Goal: Task Accomplishment & Management: Complete application form

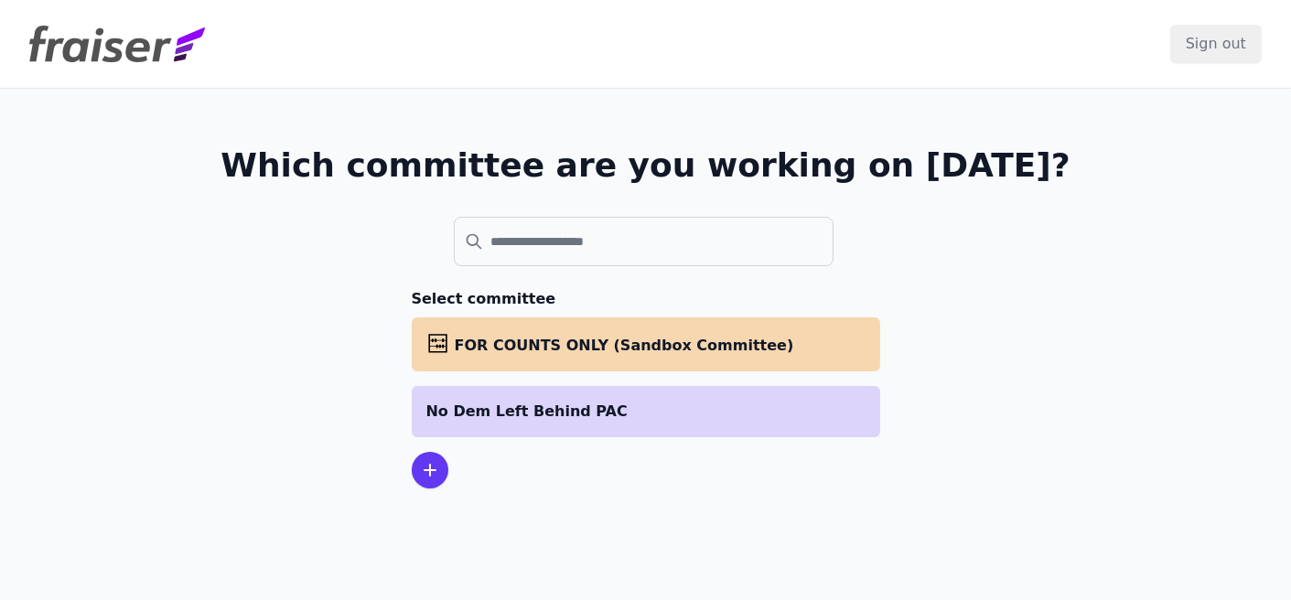
click at [550, 401] on p "No Dem Left Behind PAC" at bounding box center [645, 412] width 439 height 22
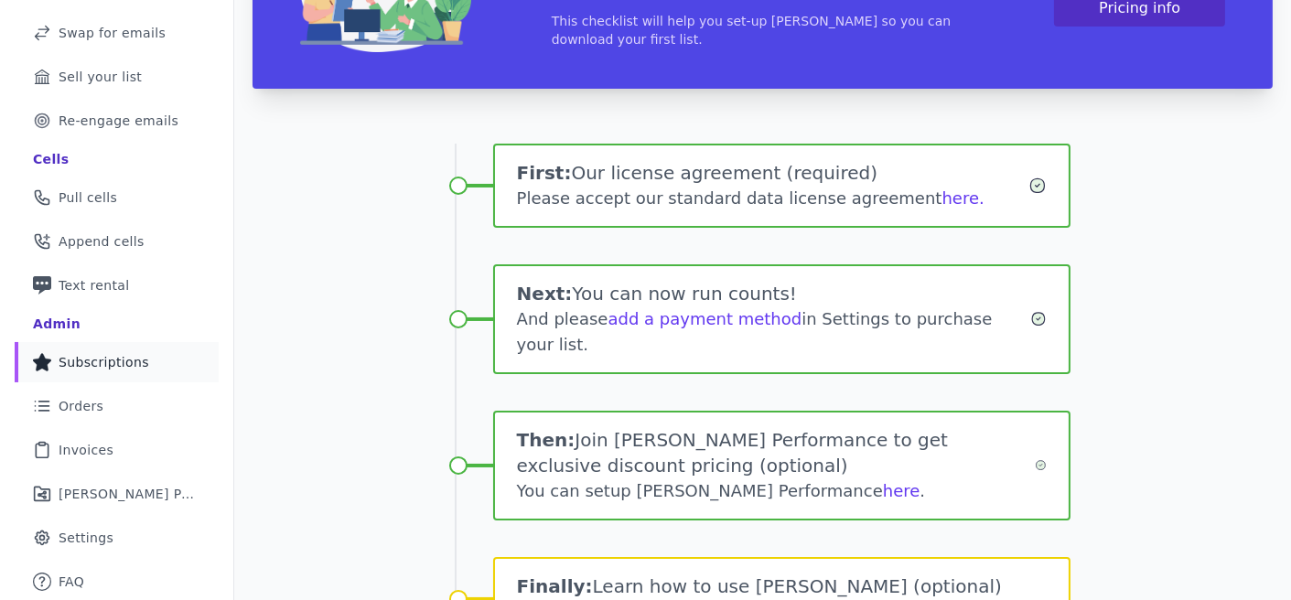
scroll to position [230, 0]
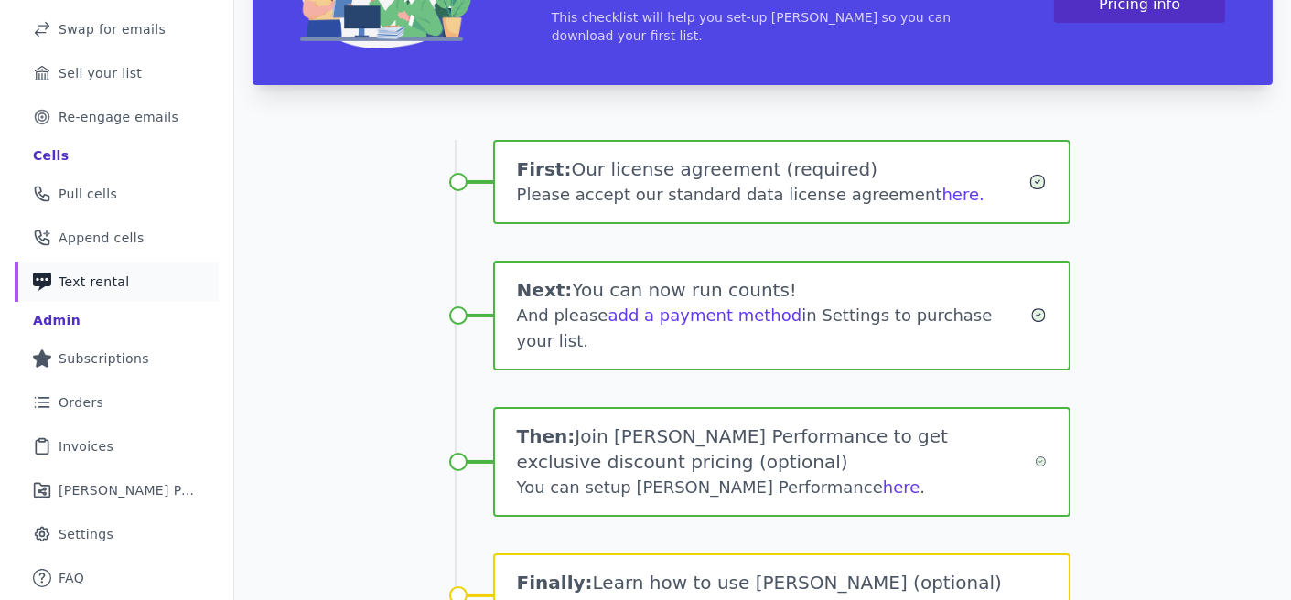
click at [96, 283] on span "Text rental" at bounding box center [94, 282] width 71 height 18
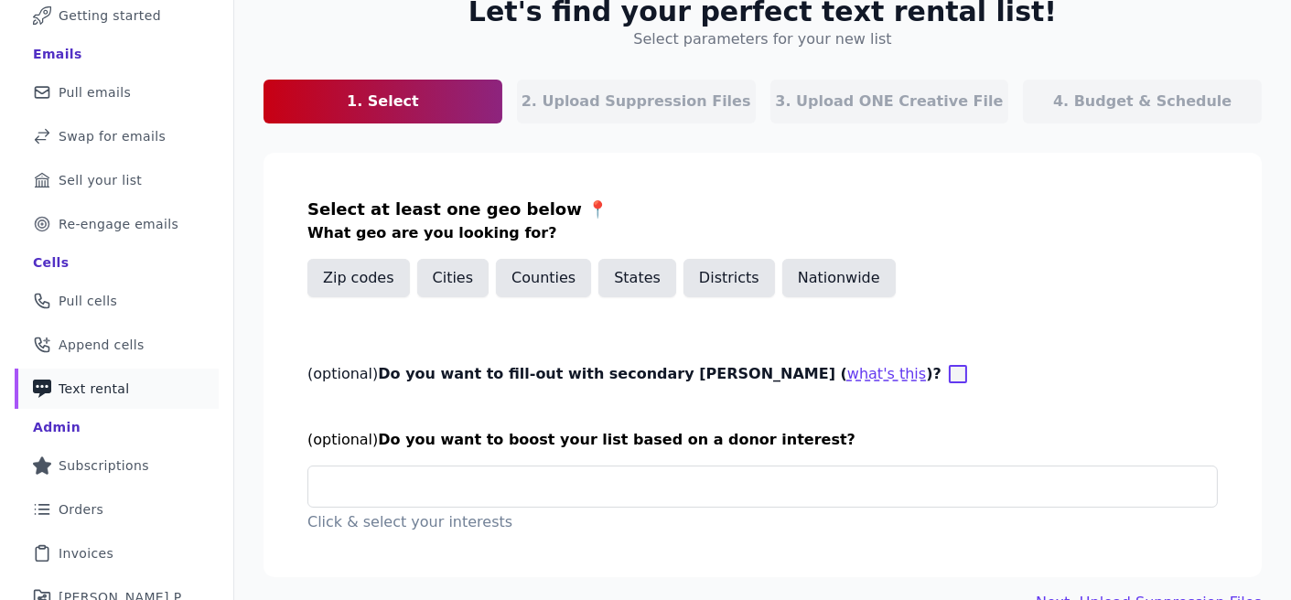
scroll to position [158, 0]
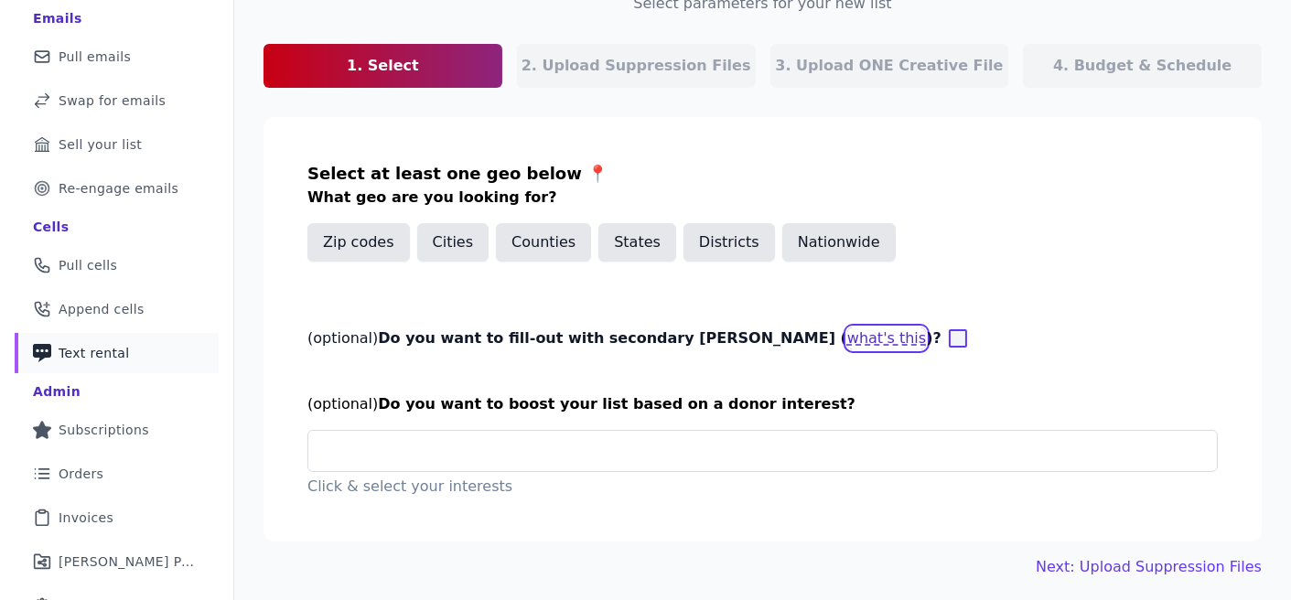
click at [847, 335] on button "what's this" at bounding box center [886, 339] width 79 height 22
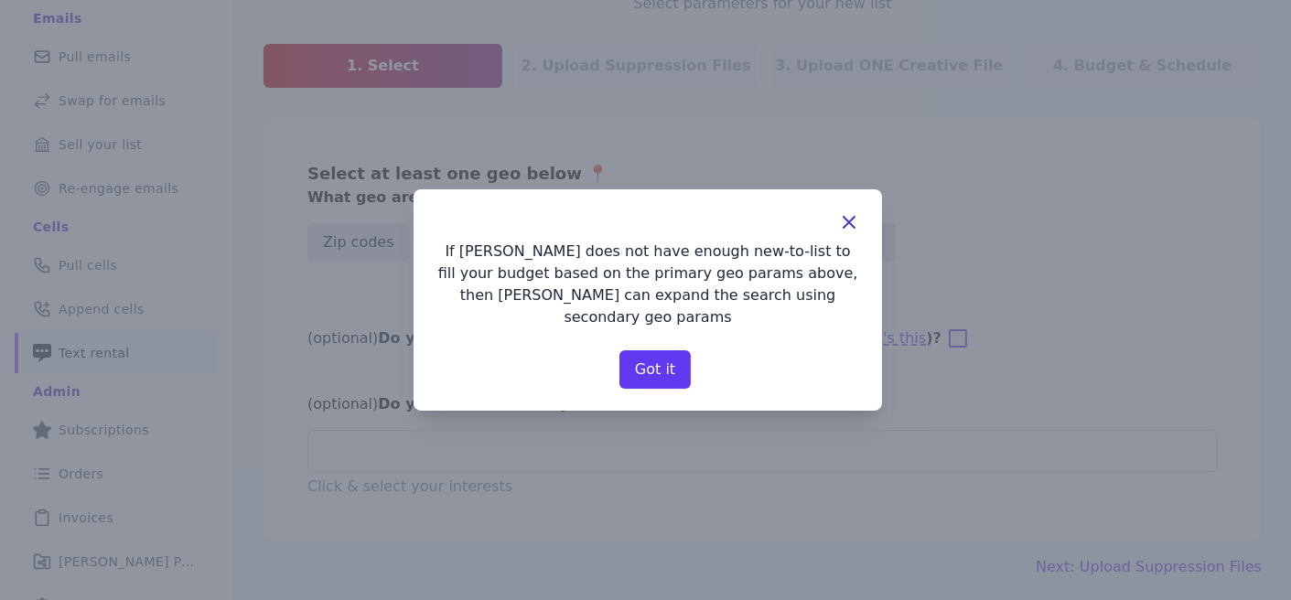
click at [854, 233] on icon "button" at bounding box center [849, 222] width 22 height 22
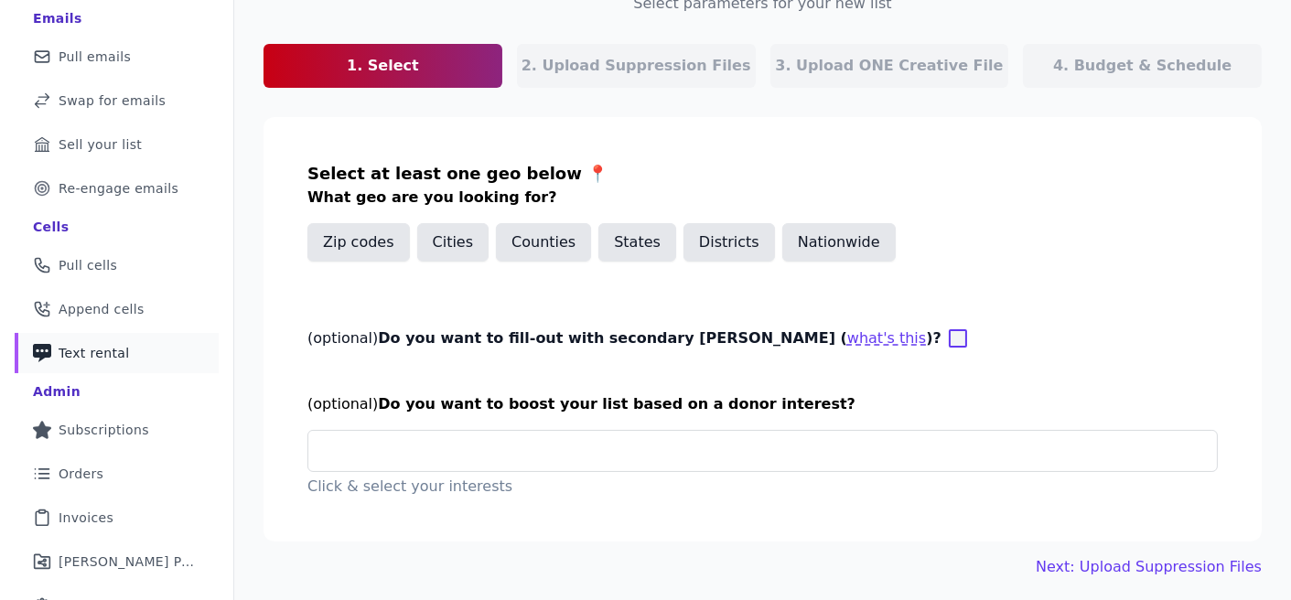
scroll to position [226, 0]
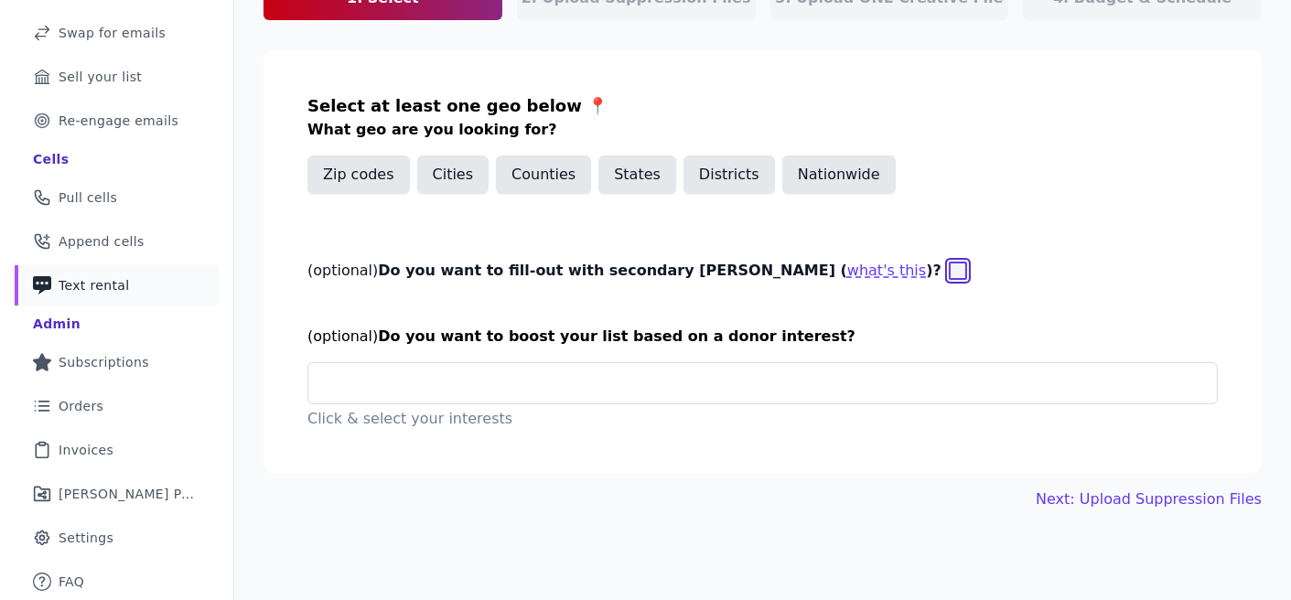
click at [949, 275] on input "(optional) Do you want to fill-out with secondary geo params ( what's this )?" at bounding box center [958, 271] width 18 height 18
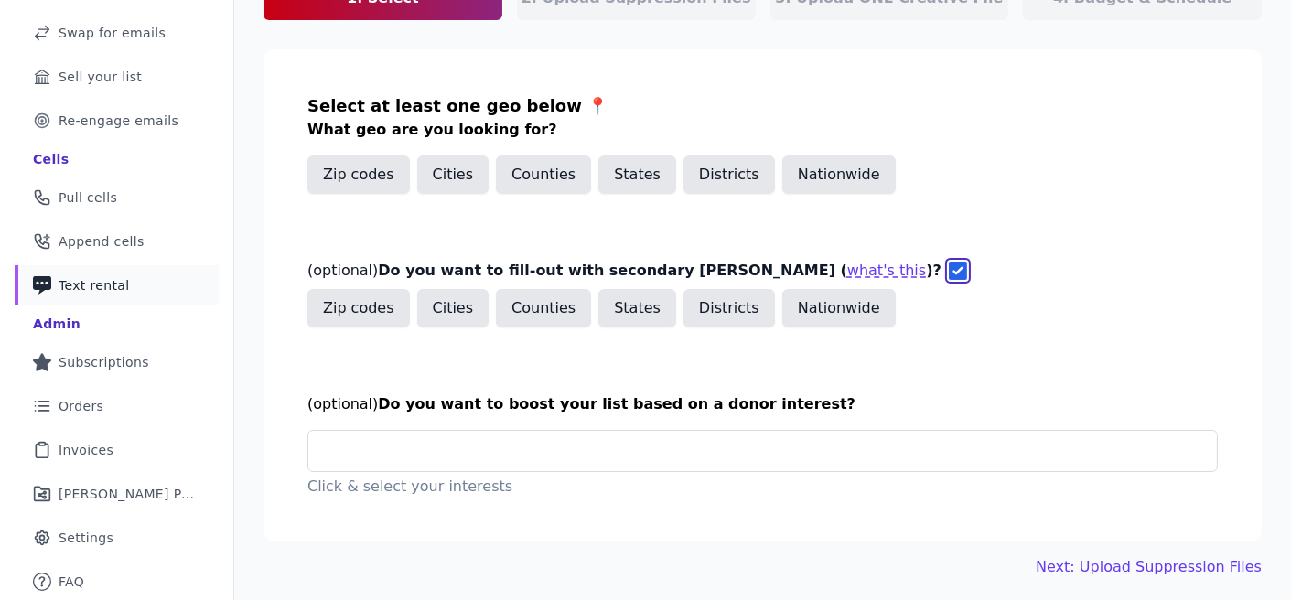
click at [949, 272] on input "(optional) Do you want to fill-out with secondary geo params ( what's this )?" at bounding box center [958, 271] width 18 height 18
checkbox input "false"
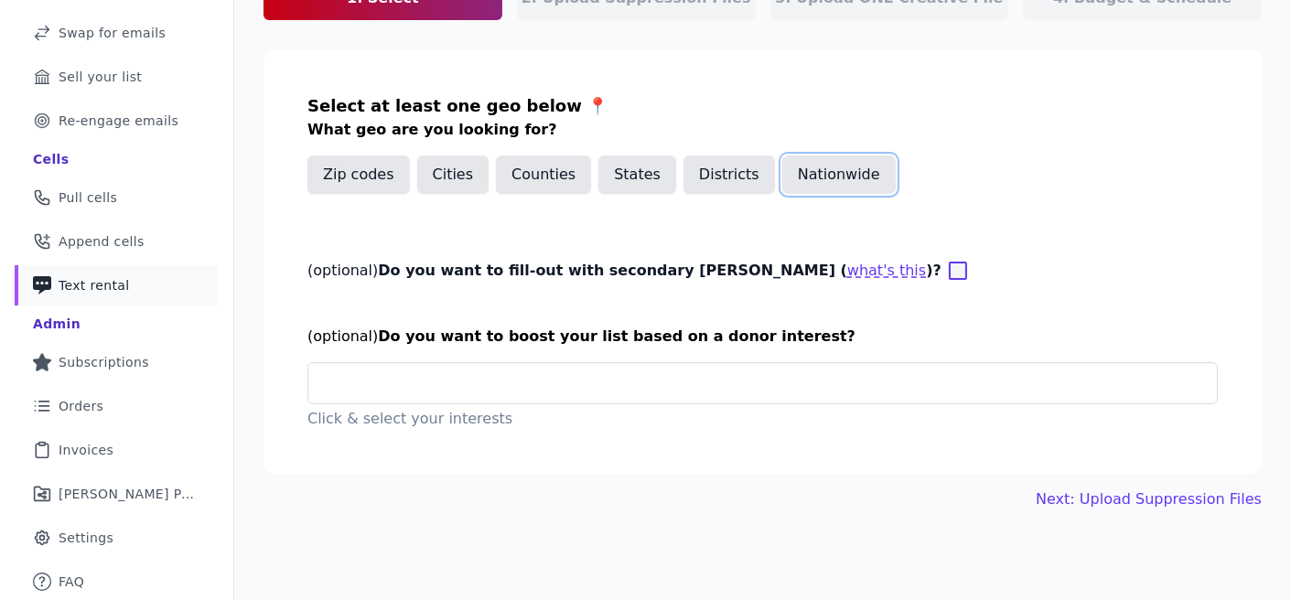
click at [852, 188] on button "Nationwide" at bounding box center [838, 175] width 113 height 38
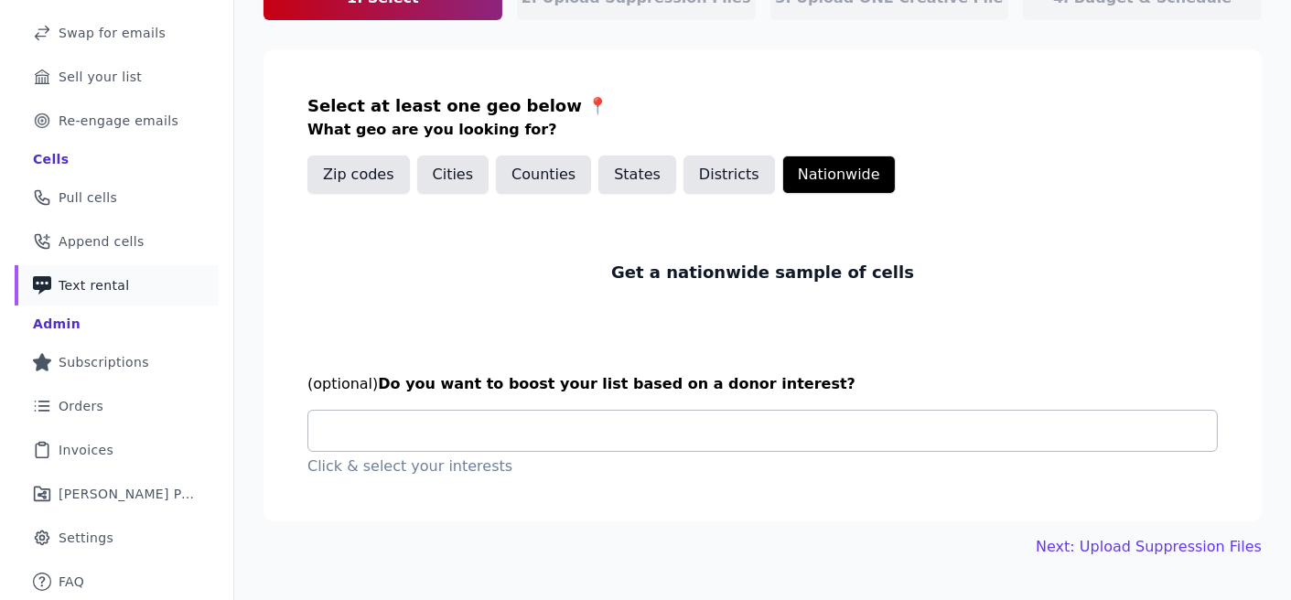
click at [672, 437] on input "text" at bounding box center [770, 431] width 894 height 22
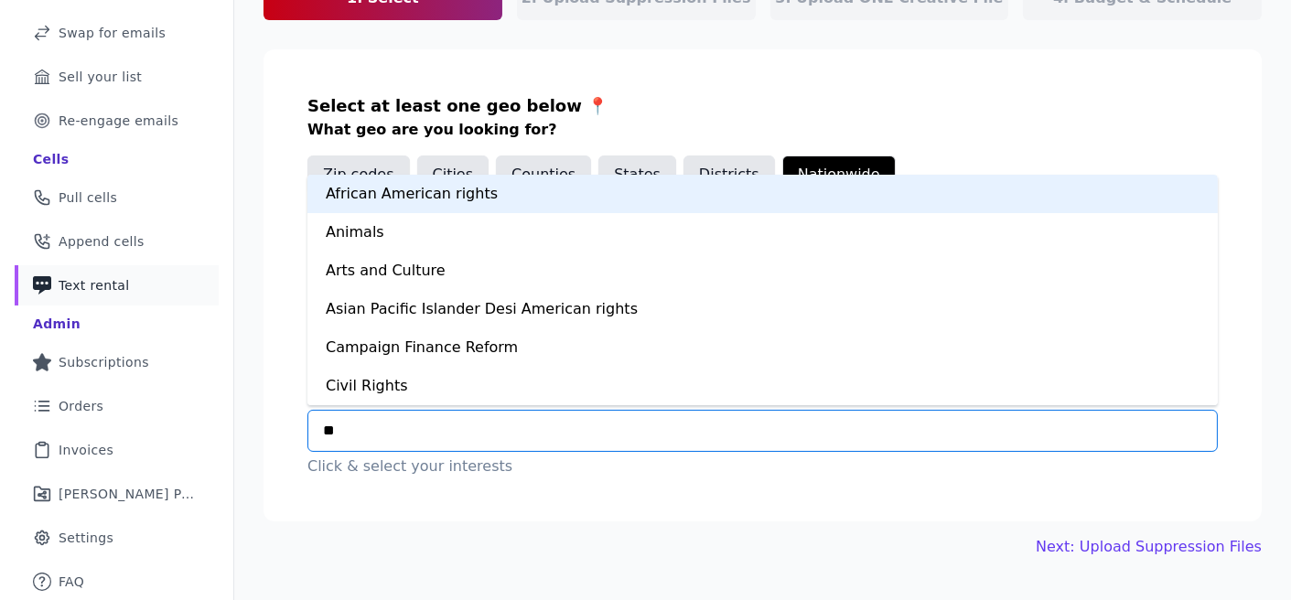
type input "***"
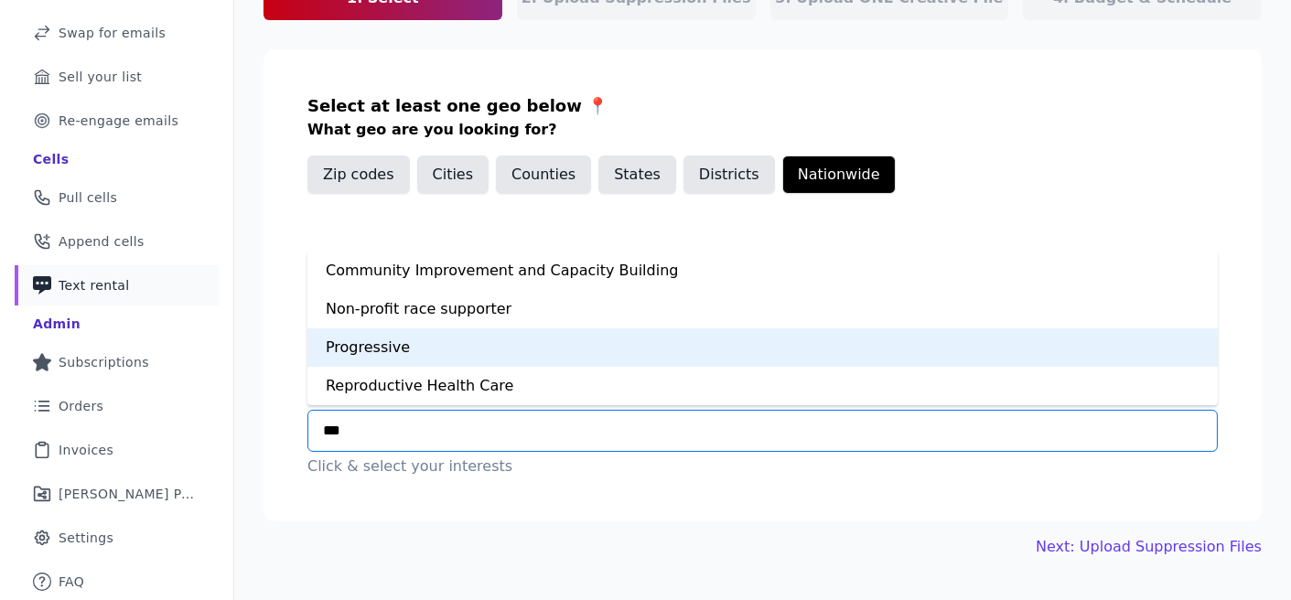
click at [522, 343] on div "Progressive" at bounding box center [762, 347] width 910 height 38
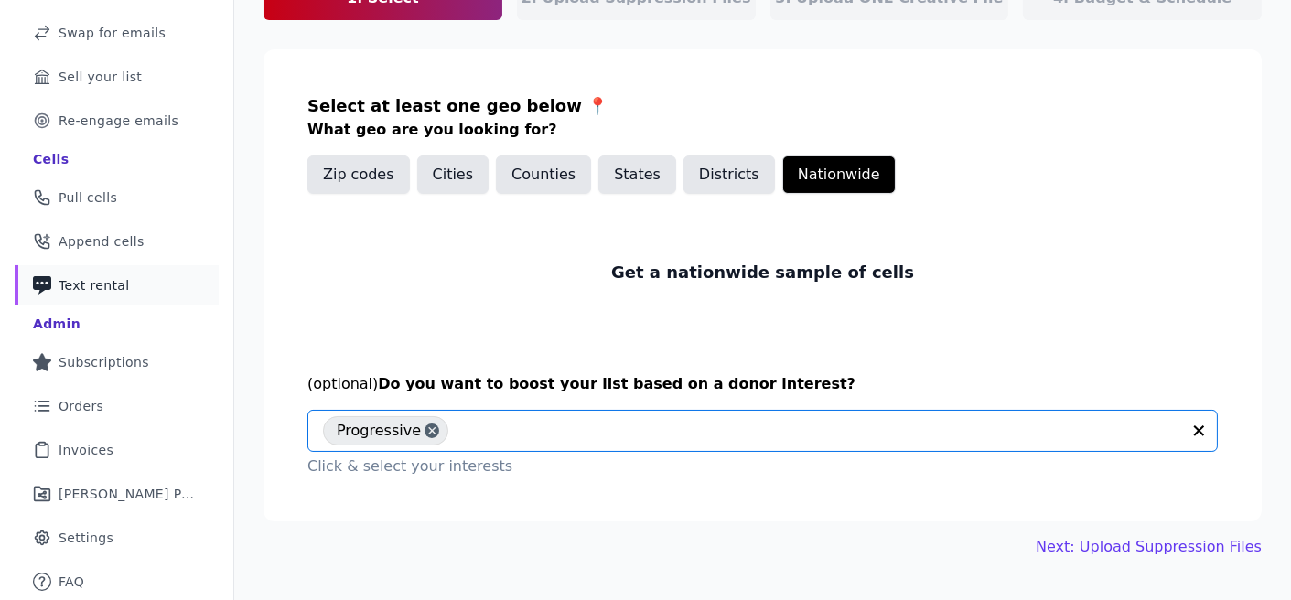
click at [533, 433] on input "text" at bounding box center [818, 431] width 723 height 22
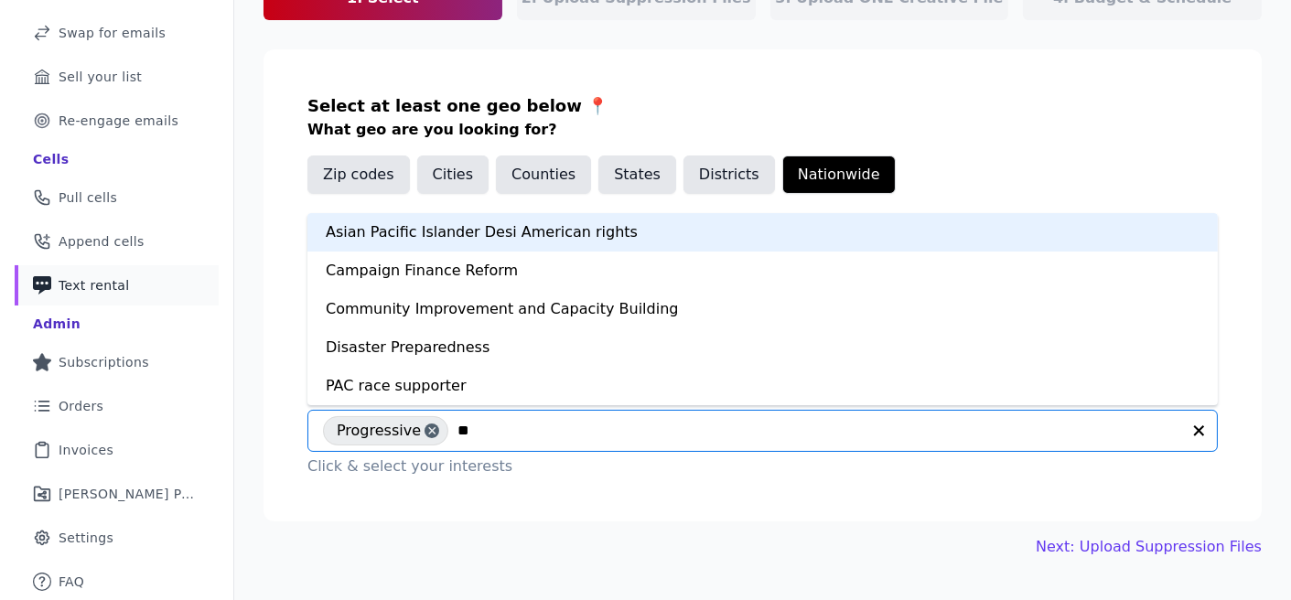
type input "***"
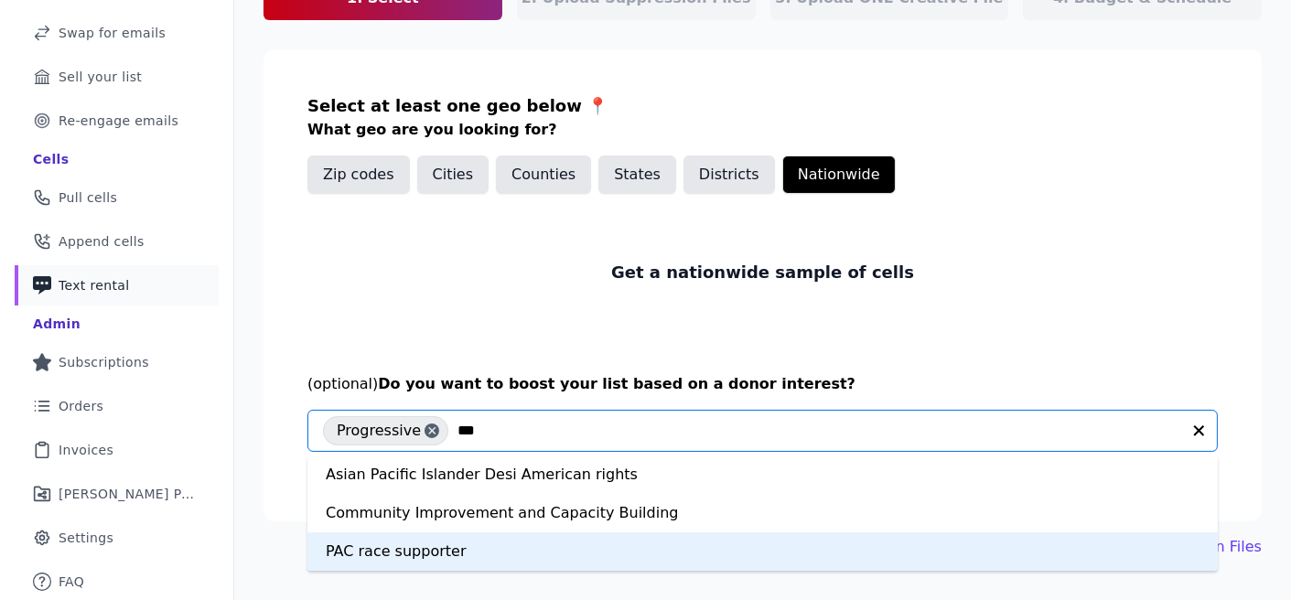
click at [470, 549] on div "PAC race supporter" at bounding box center [762, 551] width 910 height 38
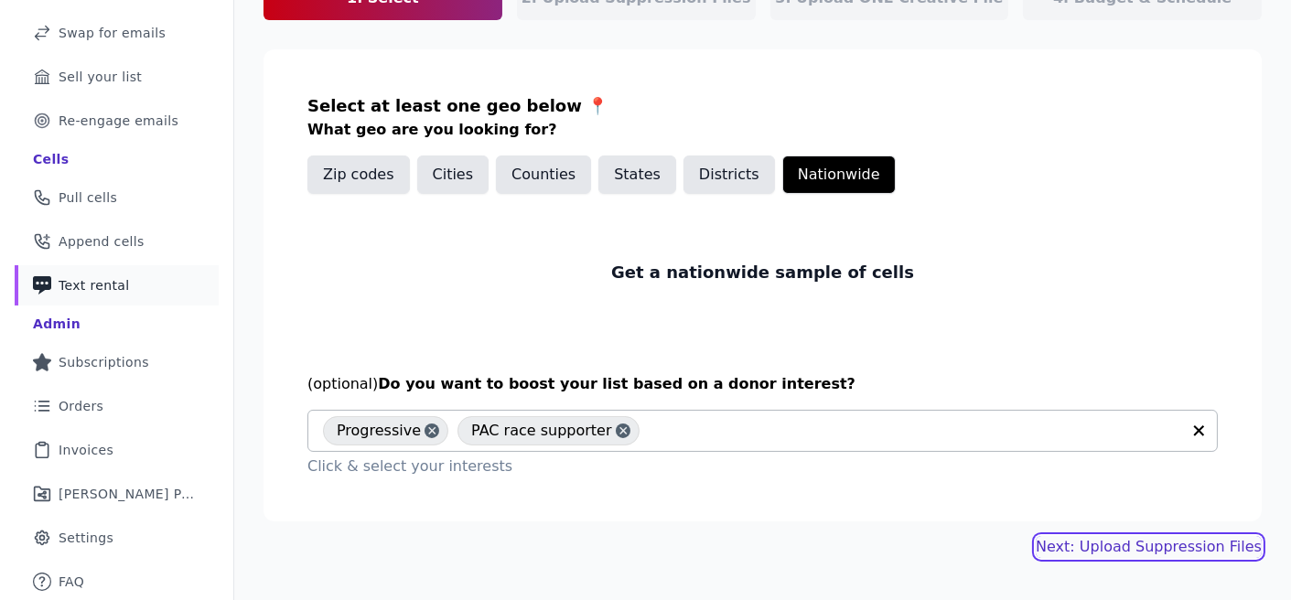
click at [1152, 548] on link "Next: Upload Suppression Files" at bounding box center [1149, 547] width 226 height 22
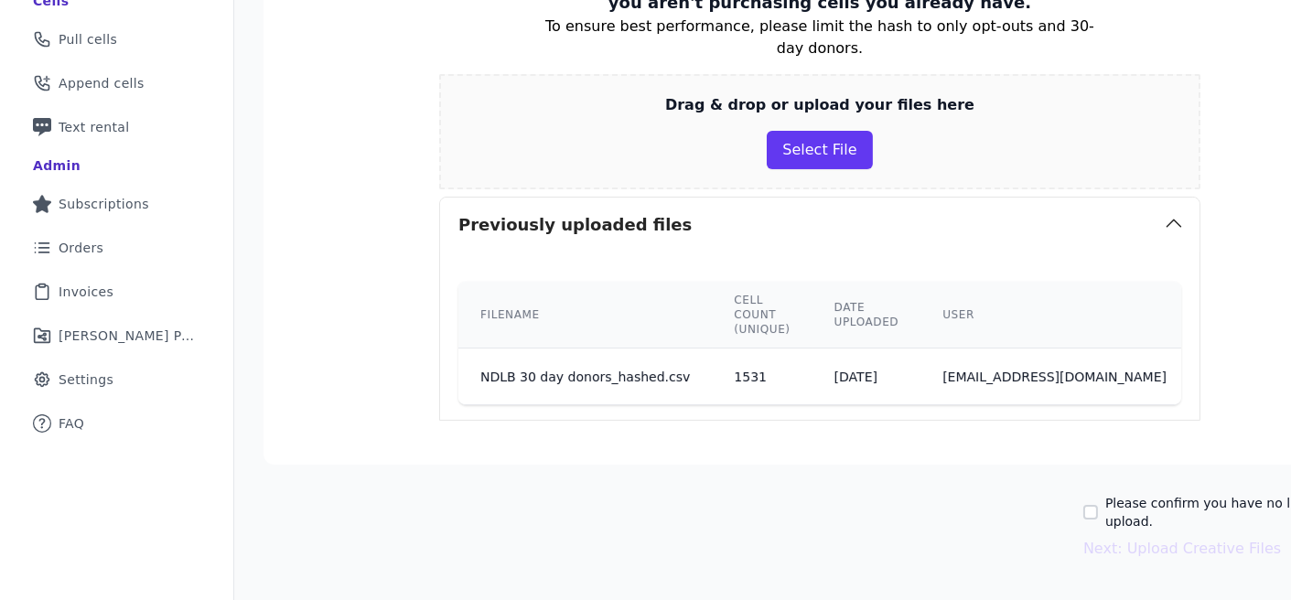
click at [1126, 496] on label "Please confirm you have no lists to upload." at bounding box center [1240, 512] width 271 height 37
click at [1098, 505] on input "Please confirm you have no lists to upload." at bounding box center [1090, 512] width 15 height 15
checkbox input "true"
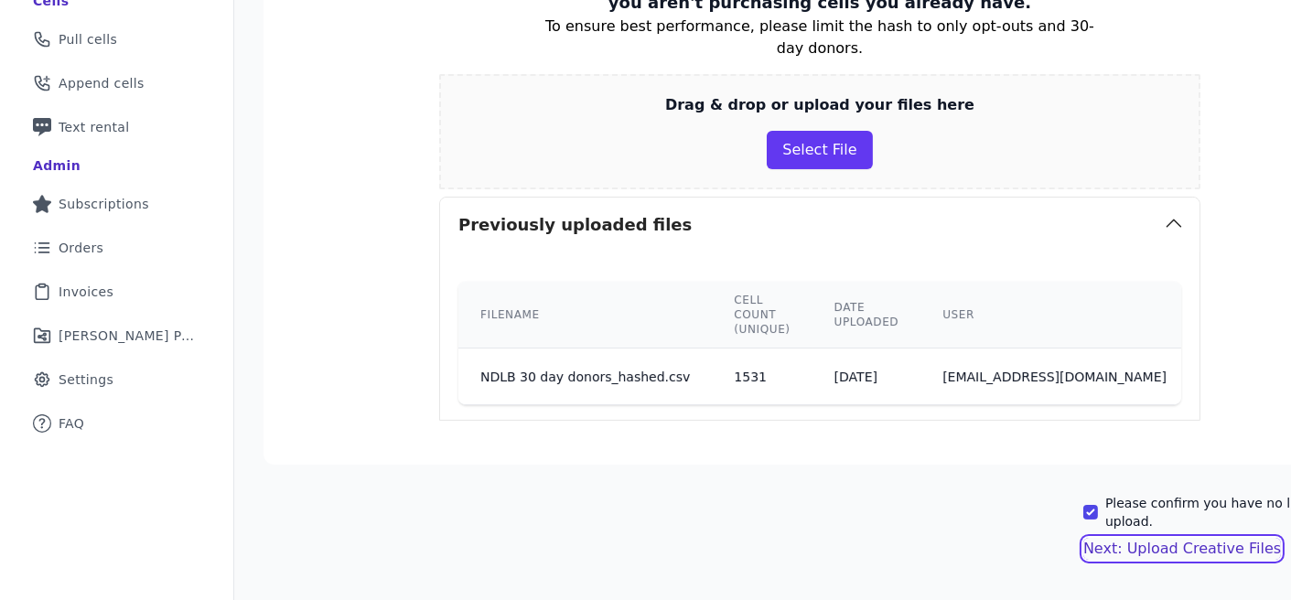
click at [1128, 538] on button "Next: Upload Creative Files" at bounding box center [1182, 549] width 198 height 22
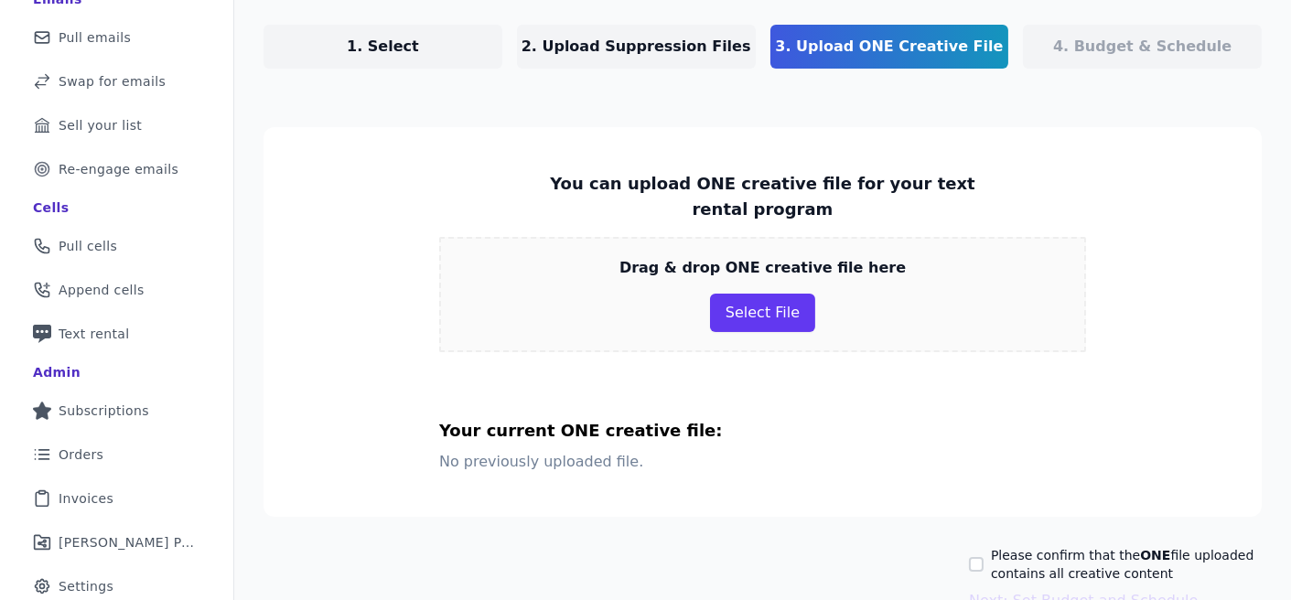
scroll to position [172, 0]
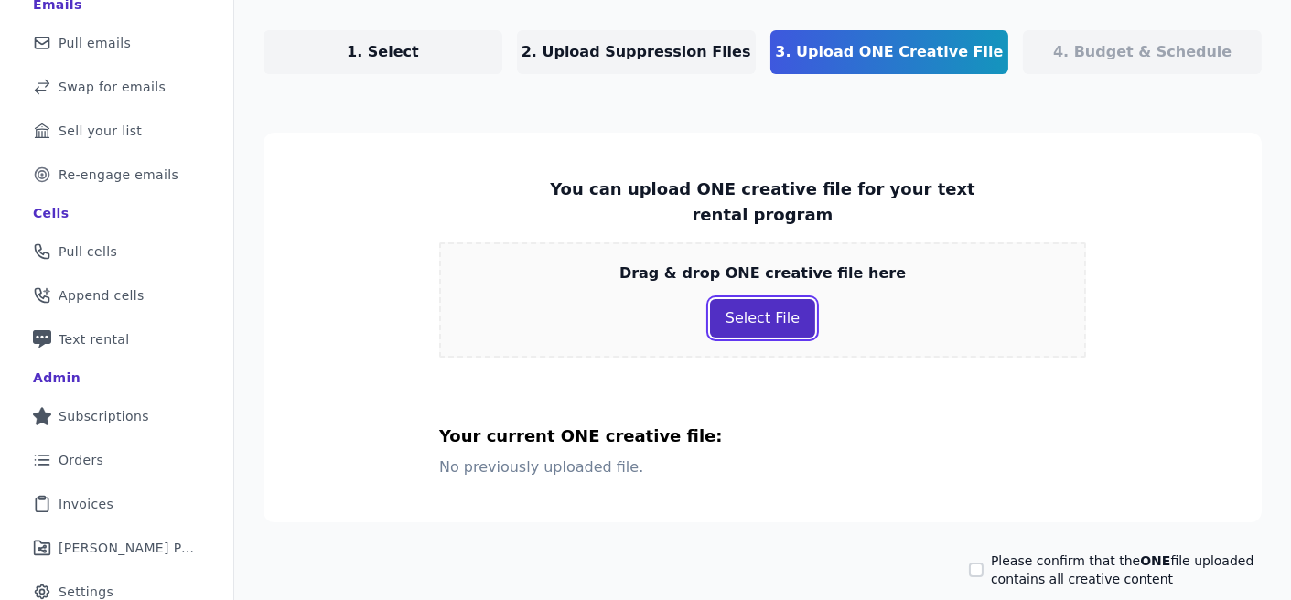
click at [763, 304] on button "Select File" at bounding box center [762, 318] width 105 height 38
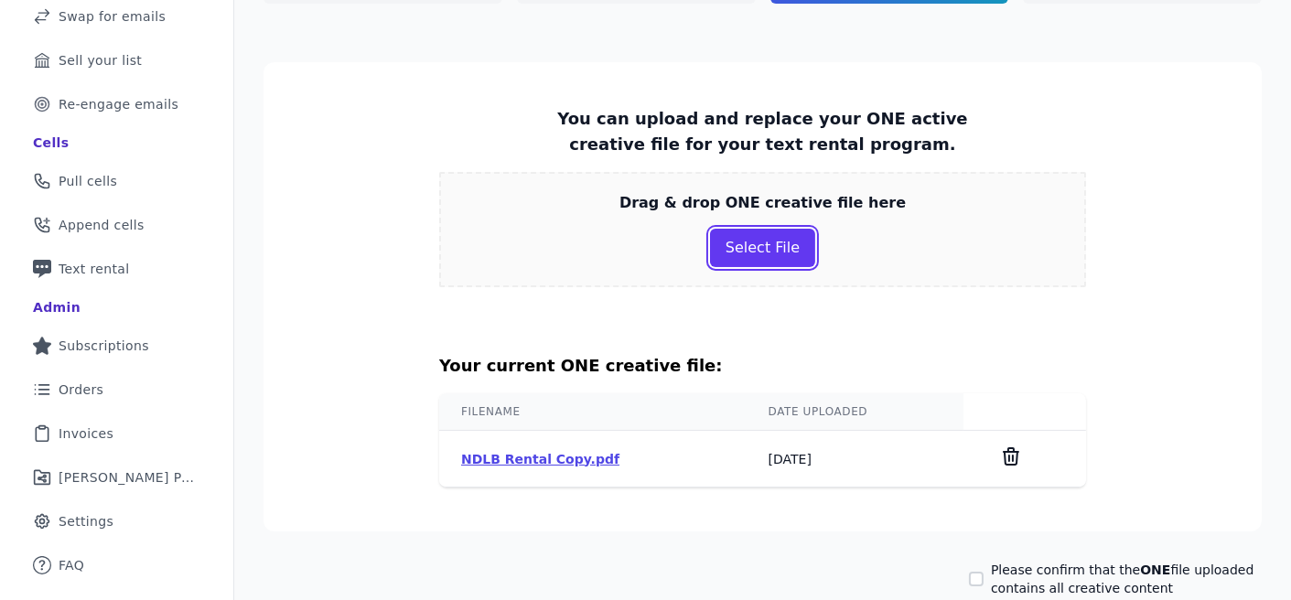
scroll to position [295, 0]
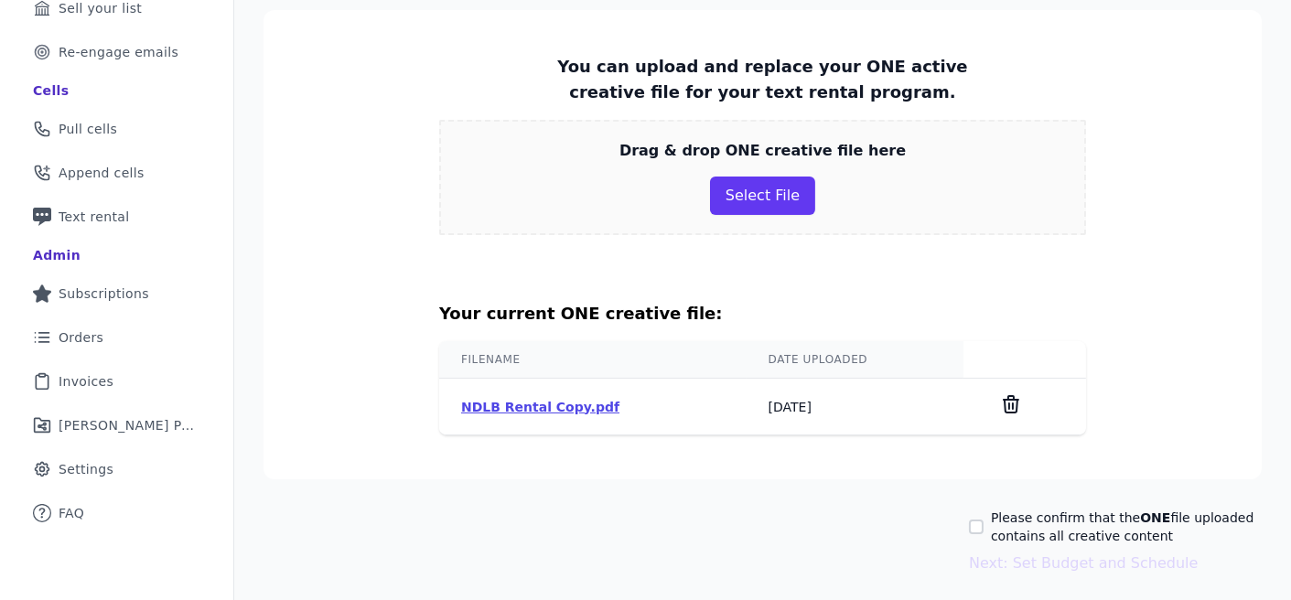
click at [977, 516] on div "Please confirm that the ONE file uploaded contains all creative content" at bounding box center [1115, 527] width 293 height 37
click at [973, 526] on input "Please confirm that the ONE file uploaded contains all creative content" at bounding box center [976, 527] width 15 height 15
checkbox input "true"
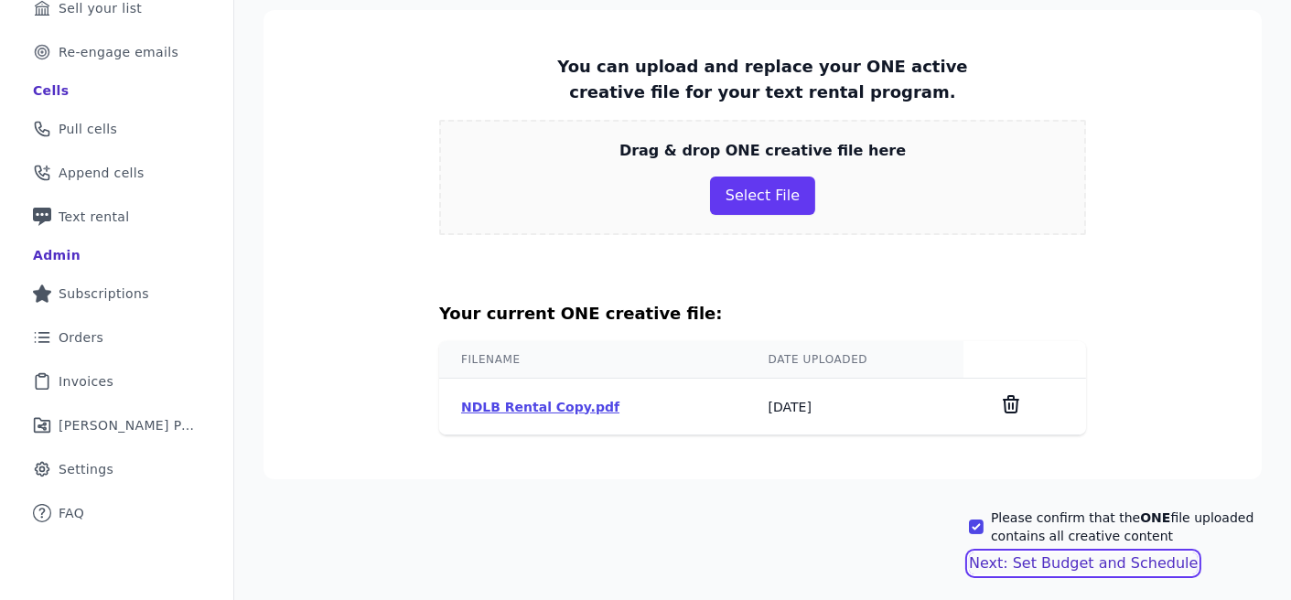
click at [998, 557] on button "Next: Set Budget and Schedule" at bounding box center [1083, 564] width 229 height 22
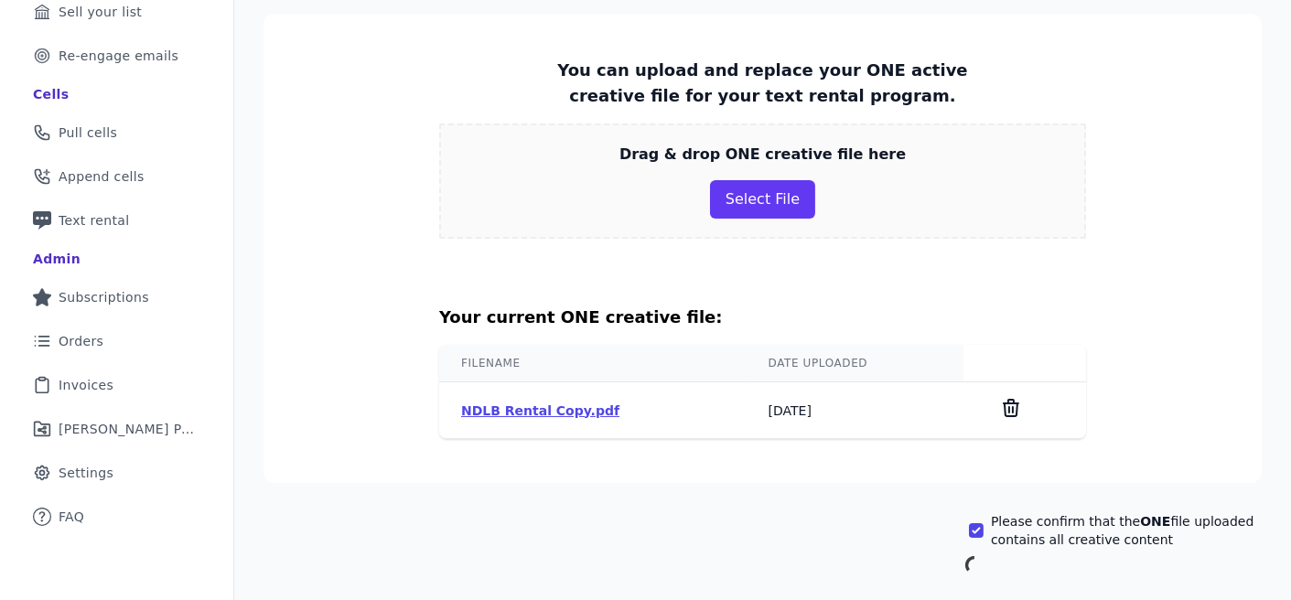
scroll to position [226, 0]
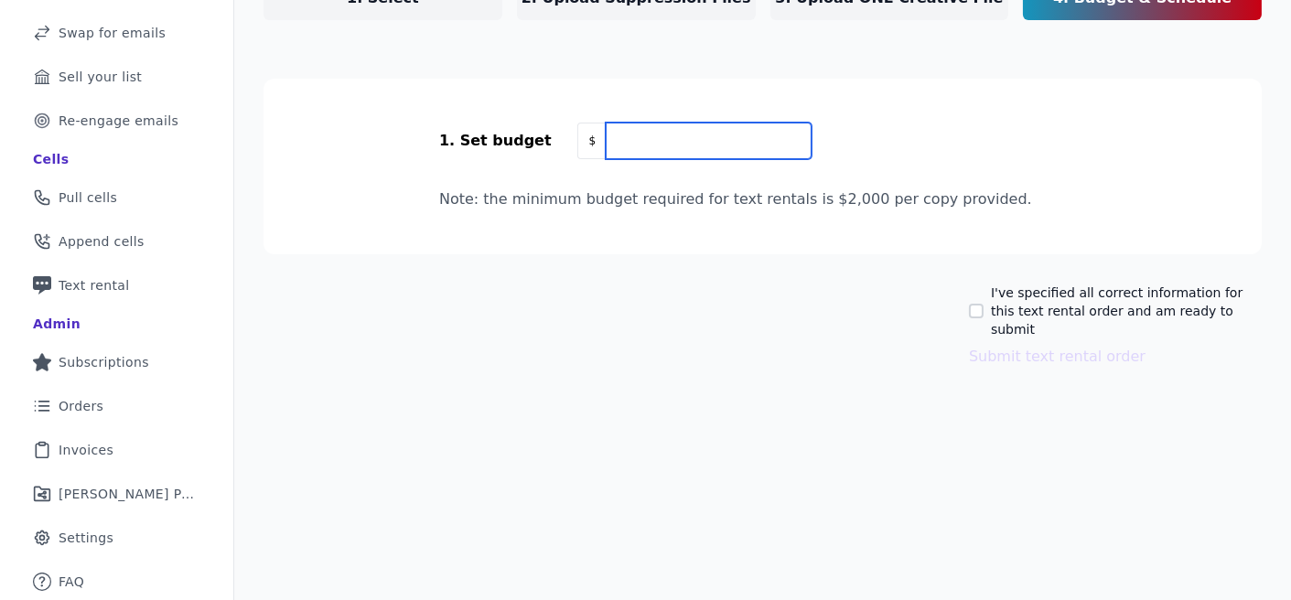
click at [653, 134] on input "text" at bounding box center [708, 141] width 205 height 37
type input "2,000"
click at [1017, 306] on label "I've specified all correct information for this text rental order and am ready …" at bounding box center [1126, 311] width 271 height 55
click at [984, 306] on input "I've specified all correct information for this text rental order and am ready …" at bounding box center [976, 311] width 15 height 15
checkbox input "true"
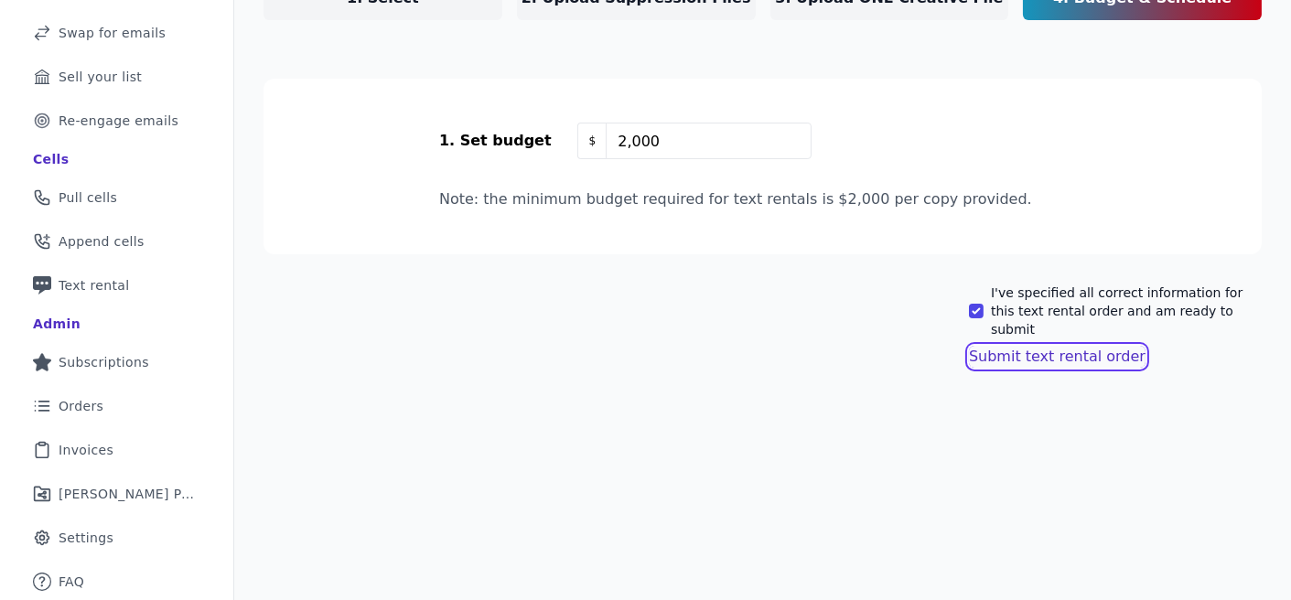
click at [1008, 346] on button "Submit text rental order" at bounding box center [1057, 357] width 177 height 22
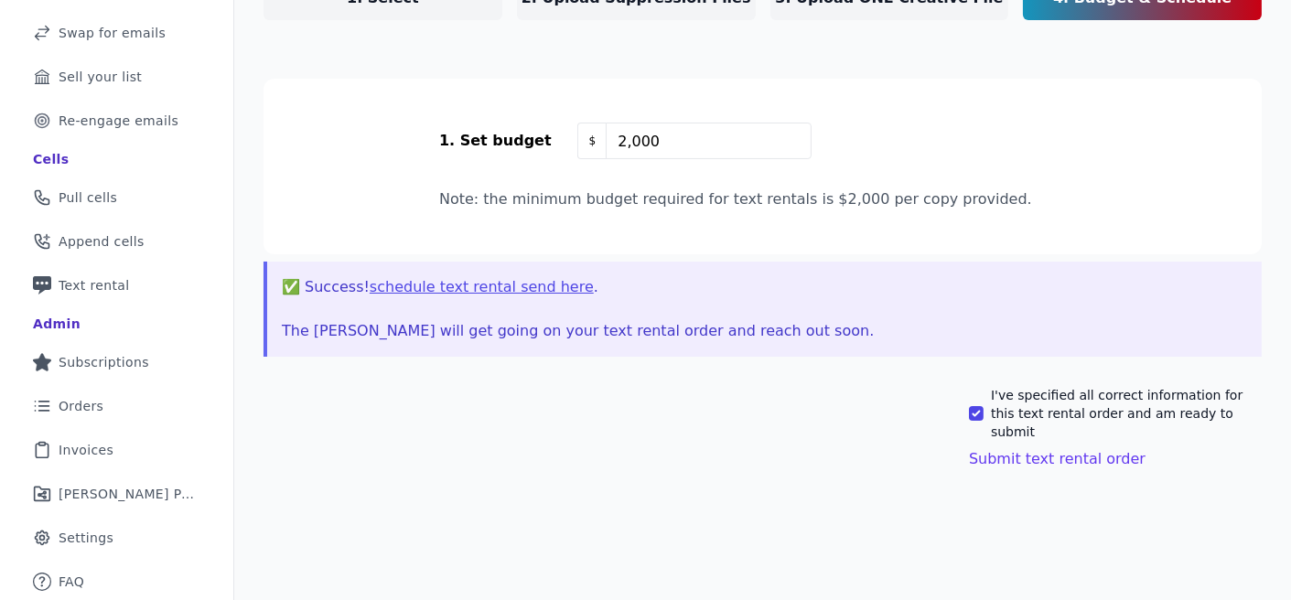
click at [519, 287] on button "schedule text rental send here" at bounding box center [482, 287] width 224 height 22
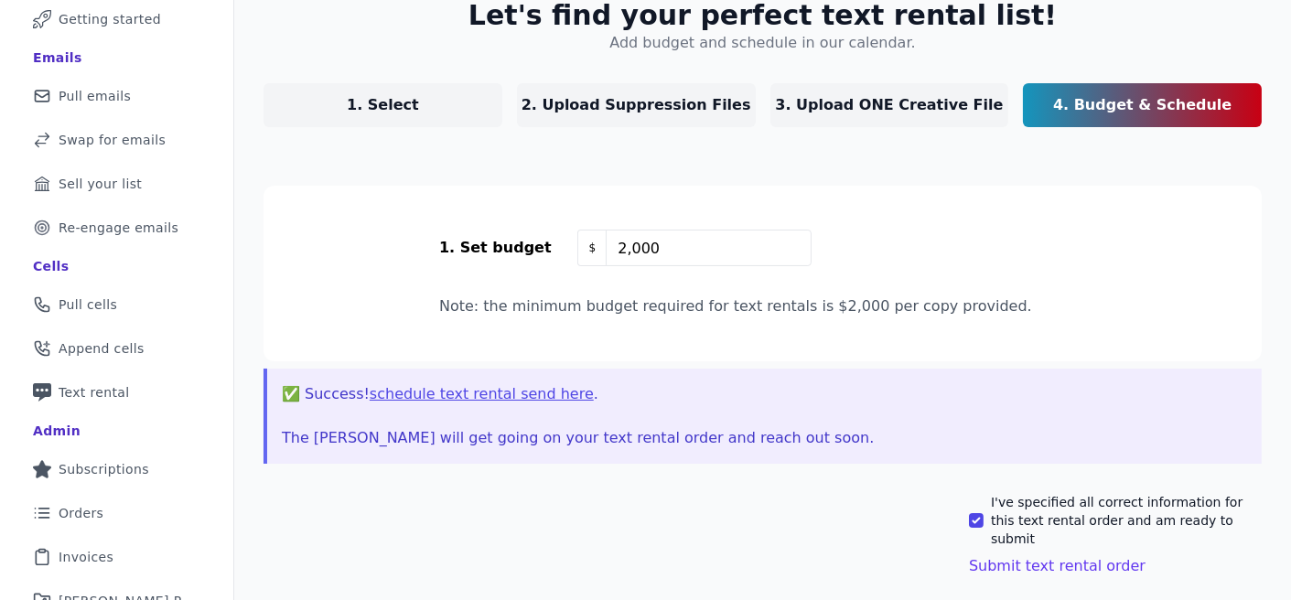
scroll to position [89, 0]
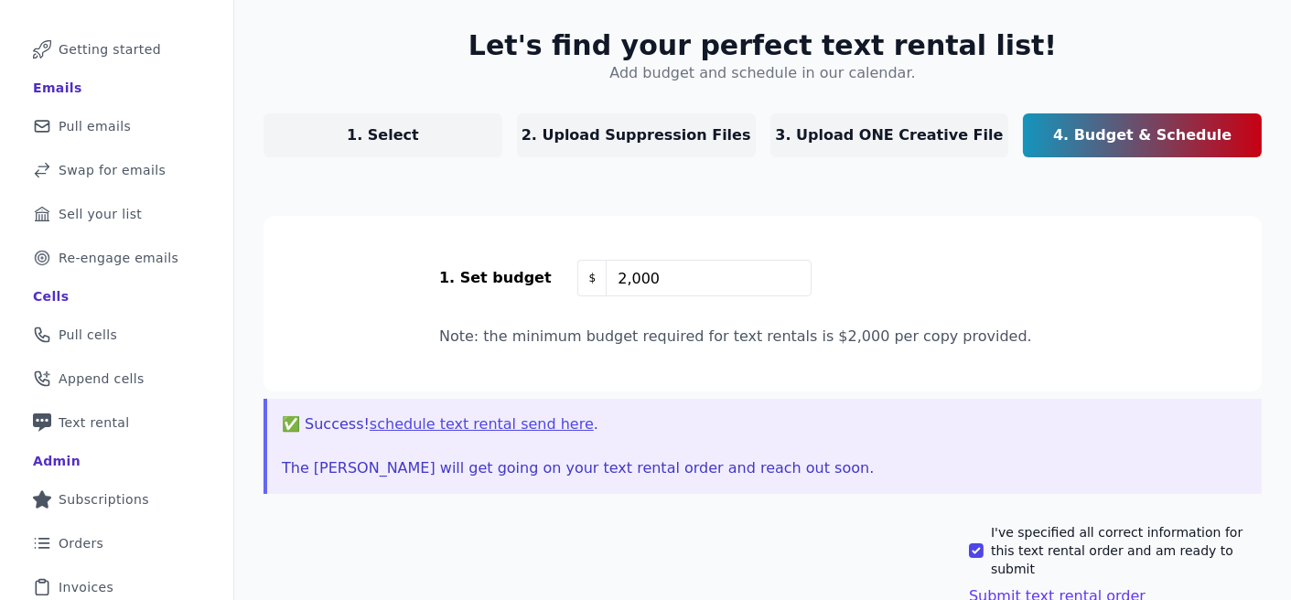
click at [875, 135] on p "3. Upload ONE Creative File" at bounding box center [889, 135] width 228 height 22
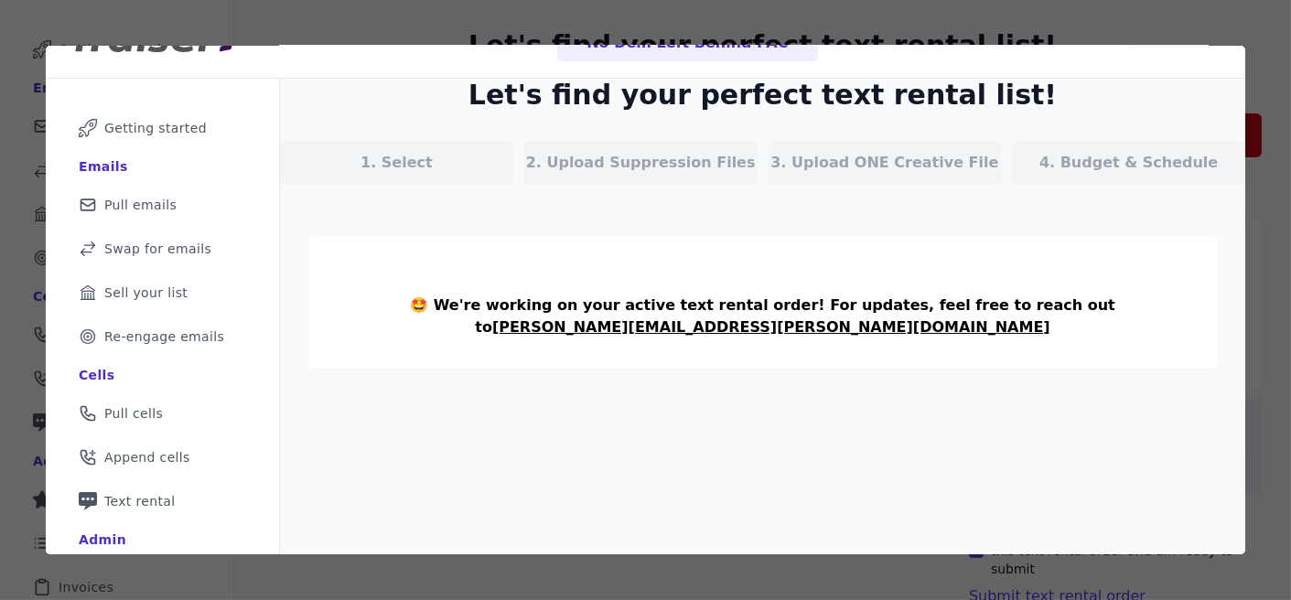
scroll to position [0, 0]
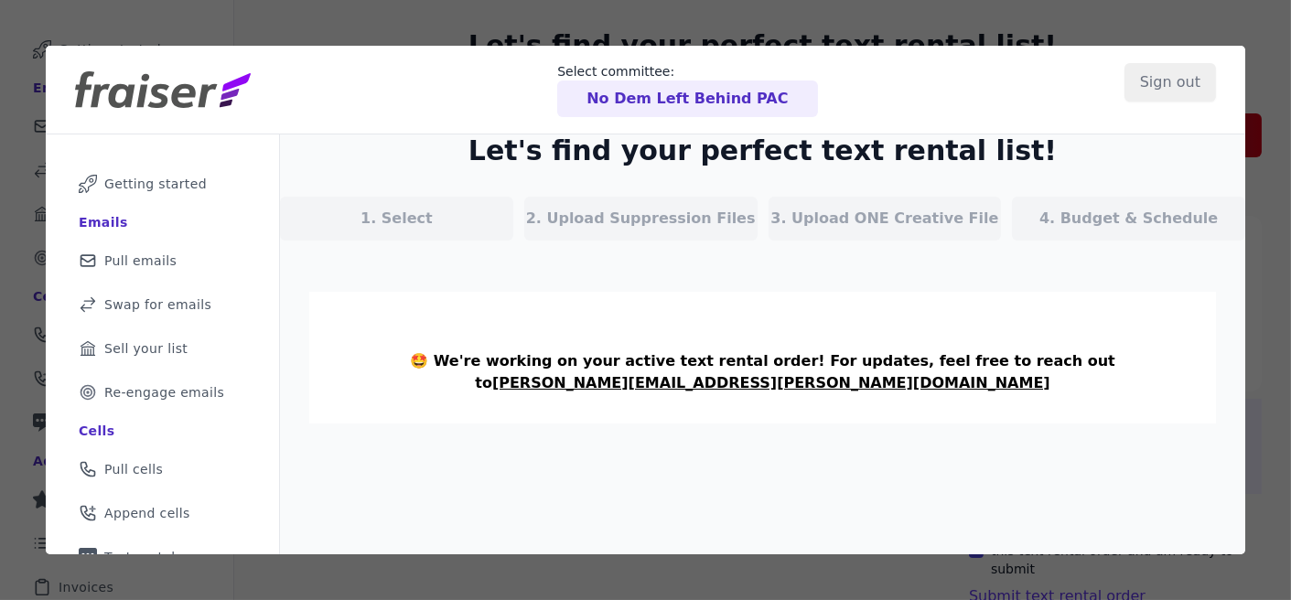
click at [1252, 116] on div at bounding box center [645, 300] width 1291 height 600
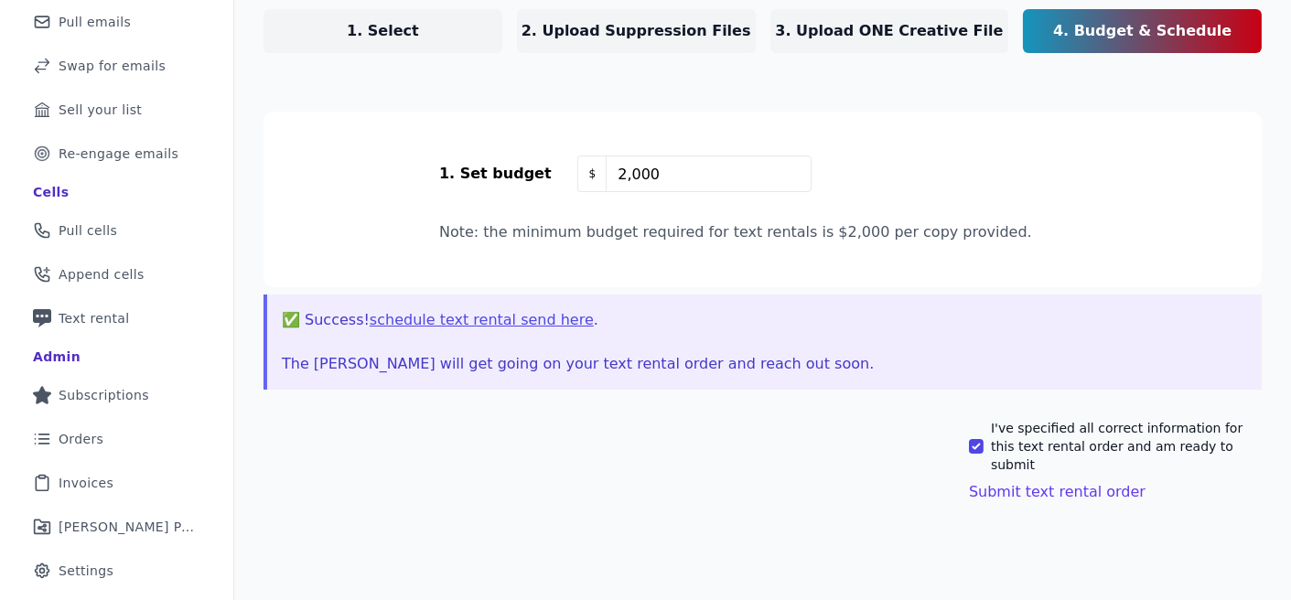
scroll to position [226, 0]
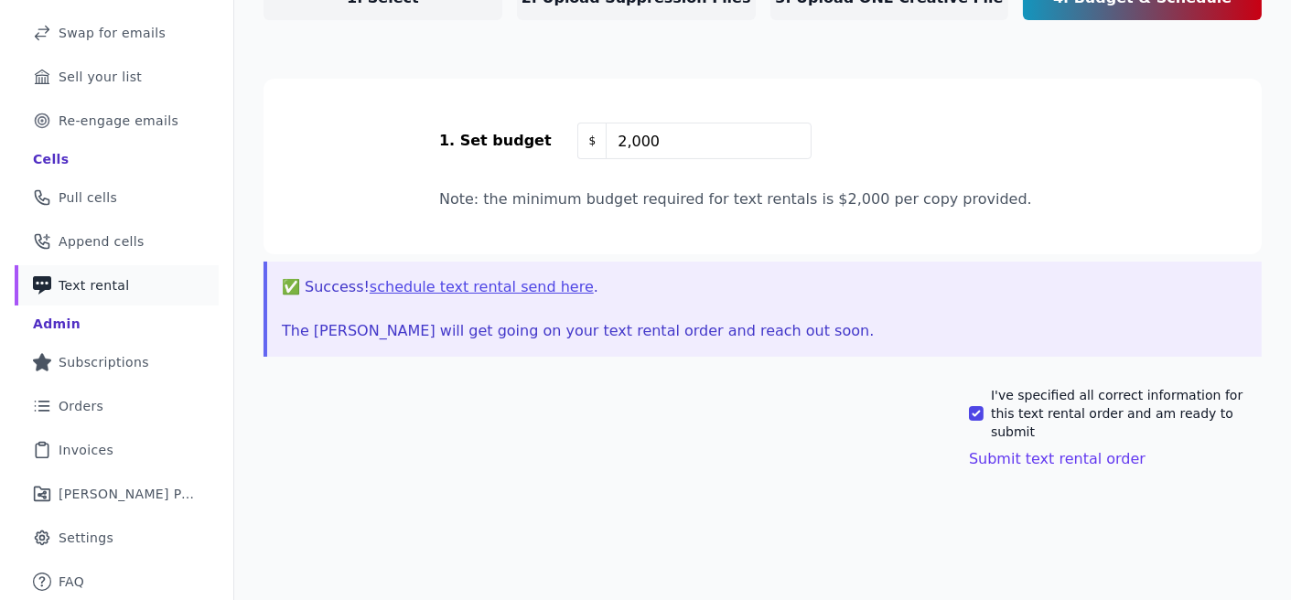
click at [133, 279] on link "Phone Icon with a plus sign Outline of a phone with a plus sign Text rental" at bounding box center [117, 285] width 204 height 40
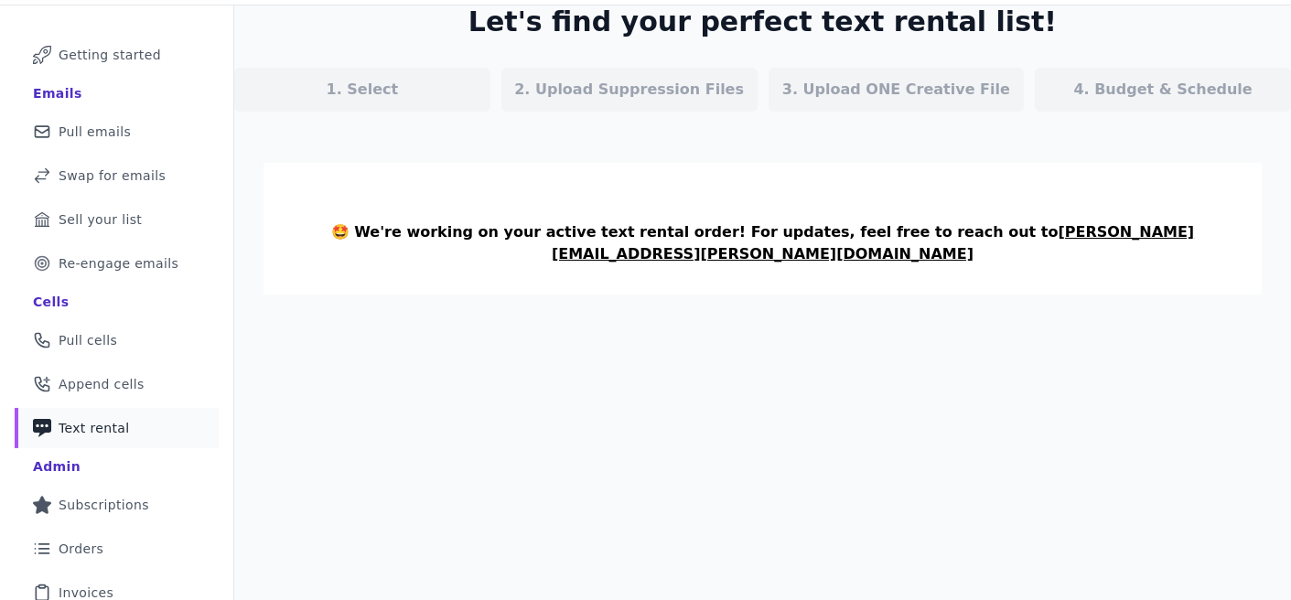
scroll to position [91, 0]
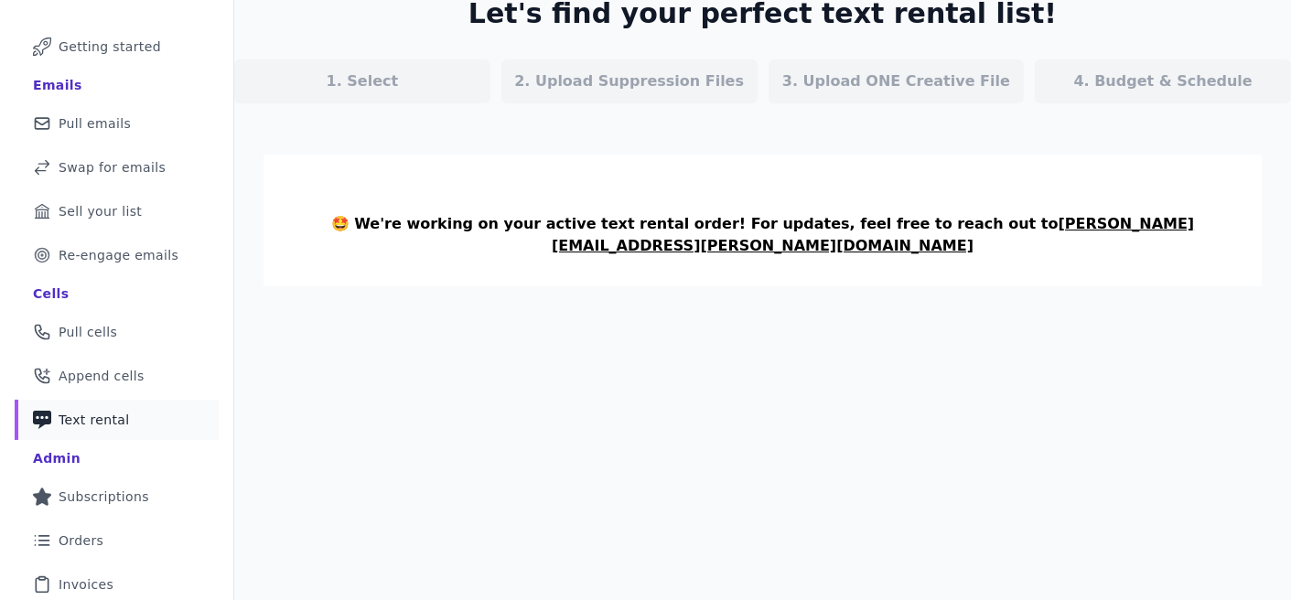
click at [112, 425] on span "Text rental" at bounding box center [94, 420] width 71 height 18
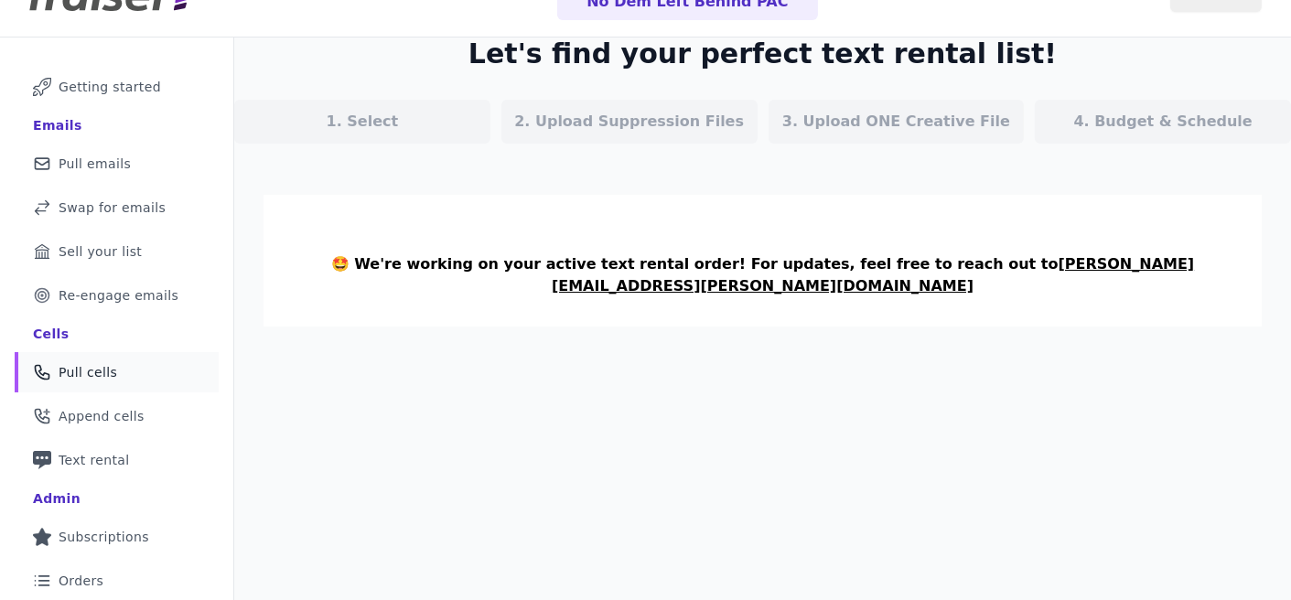
scroll to position [226, 0]
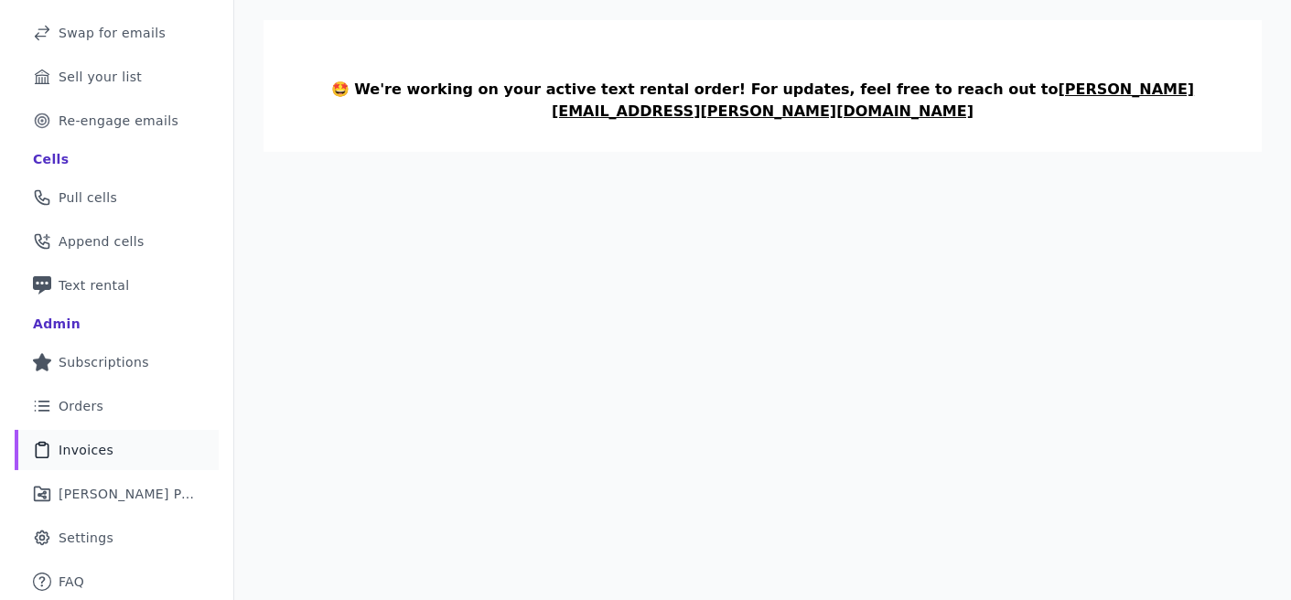
click at [123, 444] on link "Clipboard Icon Outline of a clipboard Invoices" at bounding box center [117, 450] width 204 height 40
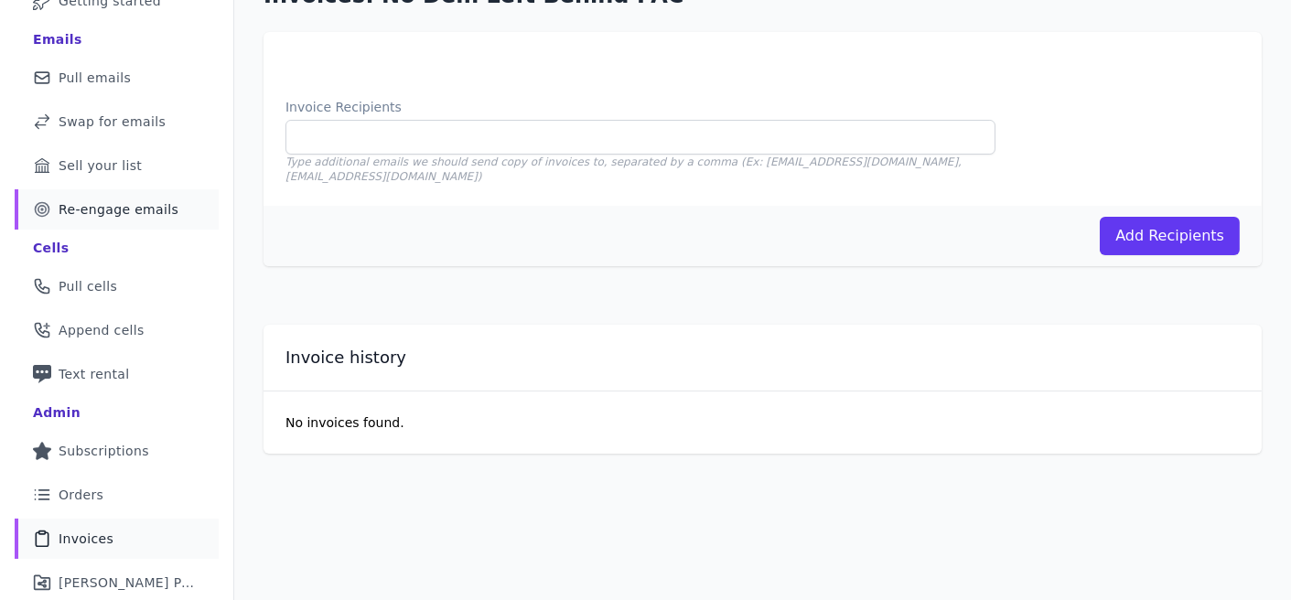
scroll to position [140, 0]
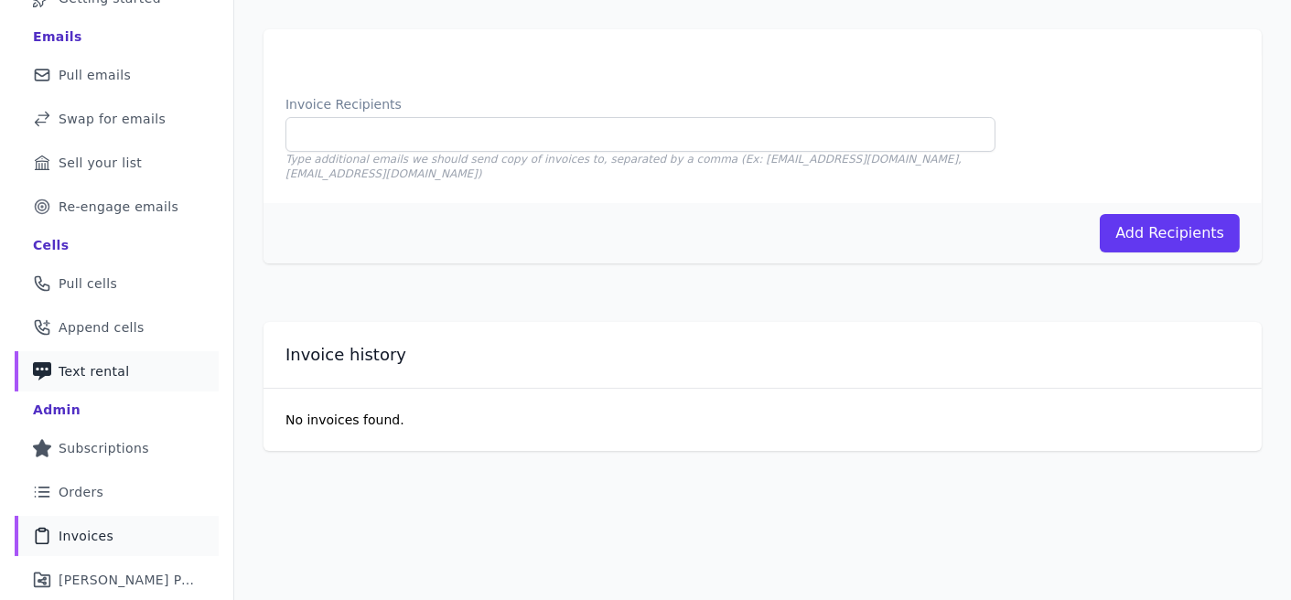
click at [113, 377] on span "Text rental" at bounding box center [94, 371] width 71 height 18
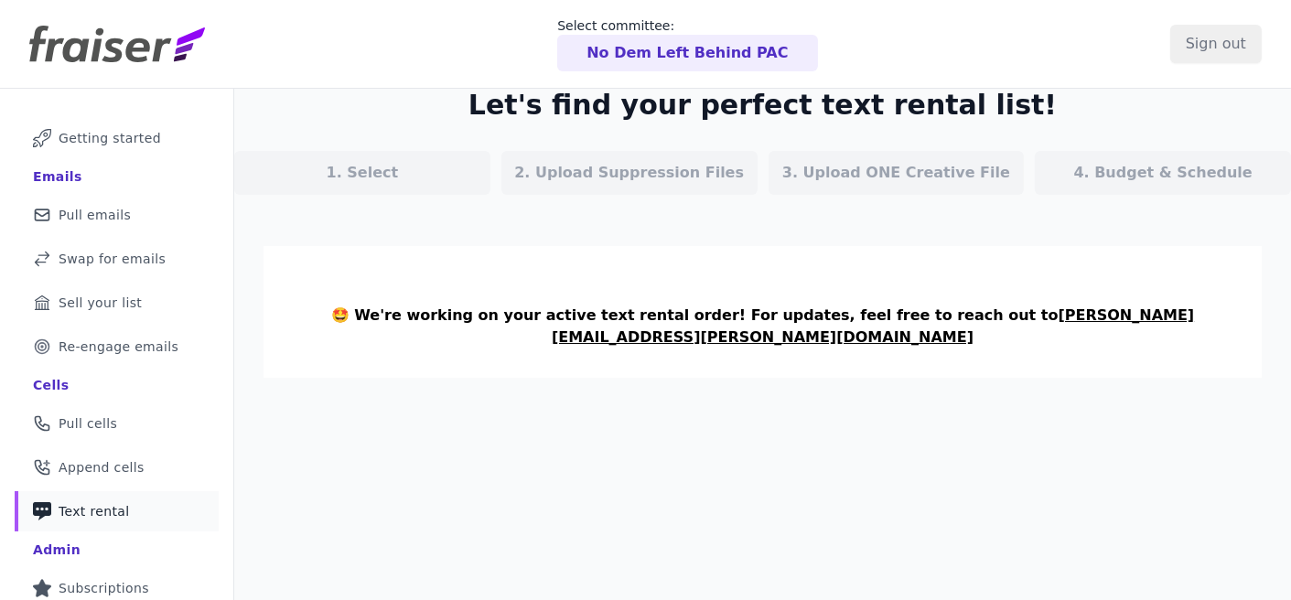
click at [613, 343] on section "🤩 We're working on your active text rental order! For updates, feel free to rea…" at bounding box center [762, 312] width 998 height 132
click at [868, 153] on div "3. Upload ONE Creative File" at bounding box center [897, 173] width 256 height 44
click at [891, 177] on p "3. Upload ONE Creative File" at bounding box center [896, 173] width 228 height 22
